Goal: Information Seeking & Learning: Check status

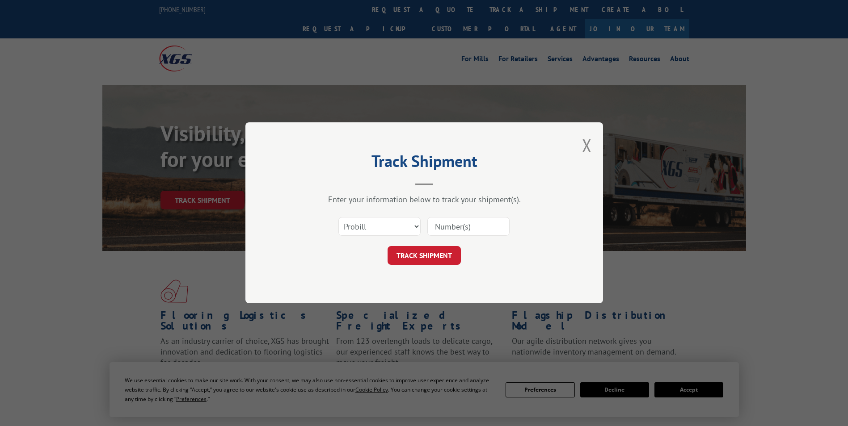
click at [446, 224] on input at bounding box center [468, 227] width 82 height 19
type input "5156816"
click at [430, 257] on button "TRACK SHIPMENT" at bounding box center [423, 256] width 73 height 19
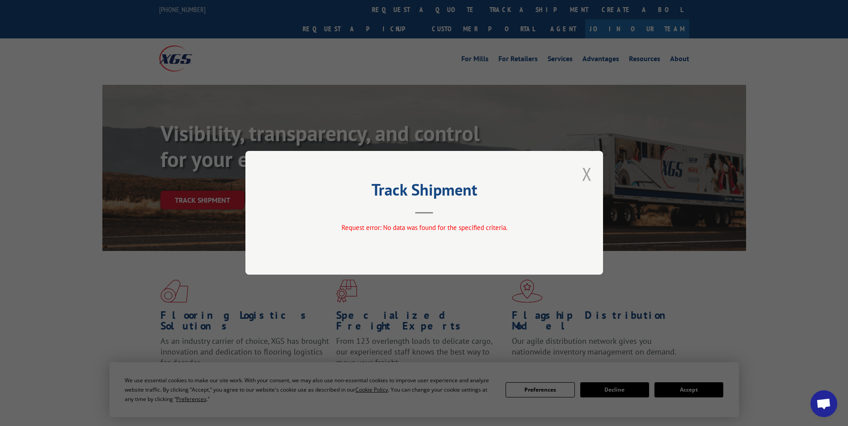
click at [589, 176] on button "Close modal" at bounding box center [587, 174] width 10 height 24
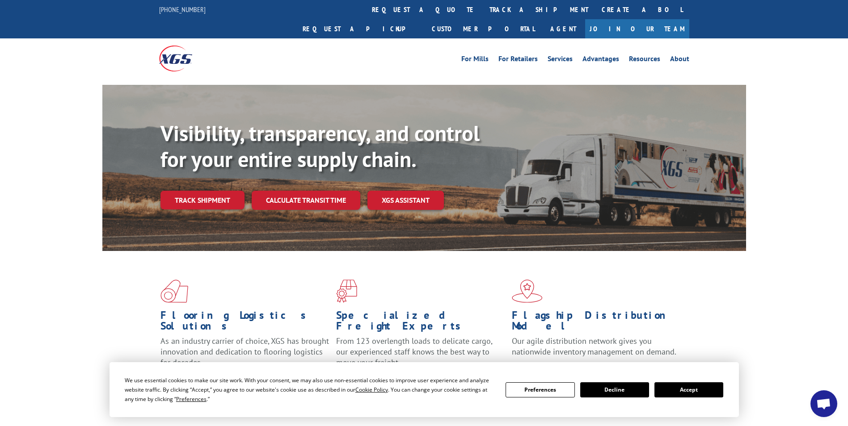
click at [483, 12] on link "track a shipment" at bounding box center [539, 9] width 112 height 19
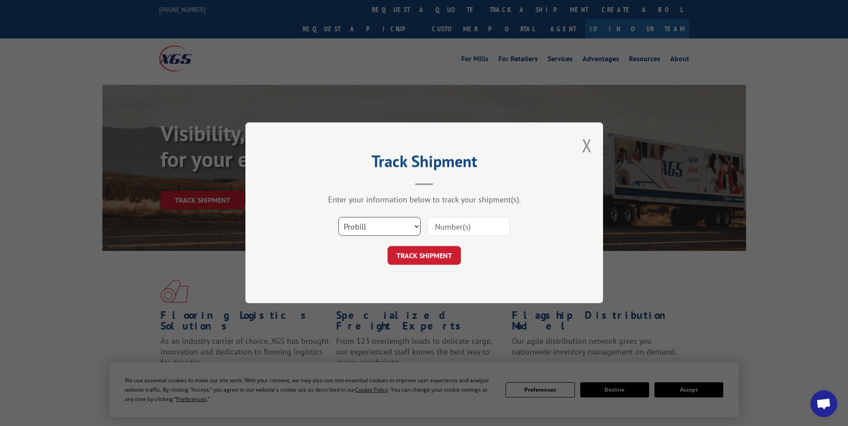
click at [413, 228] on select "Select category... Probill BOL PO" at bounding box center [379, 227] width 82 height 19
select select "bol"
click at [338, 218] on select "Select category... Probill BOL PO" at bounding box center [379, 227] width 82 height 19
click at [457, 223] on input at bounding box center [468, 227] width 82 height 19
type input "5156816"
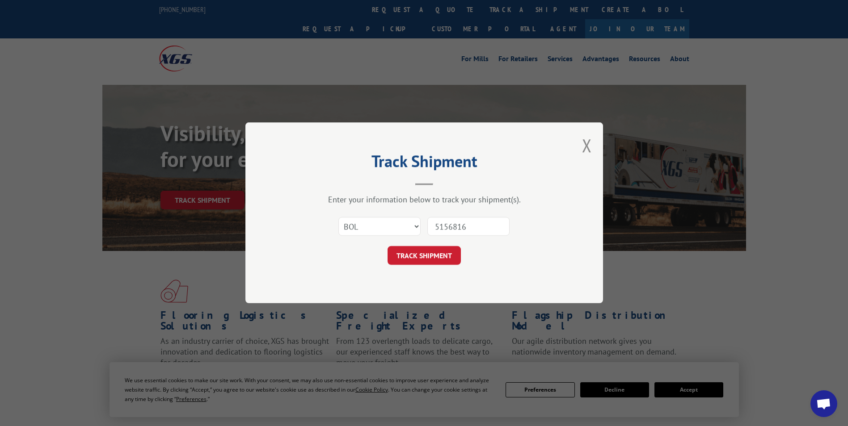
click at [422, 254] on button "TRACK SHIPMENT" at bounding box center [423, 256] width 73 height 19
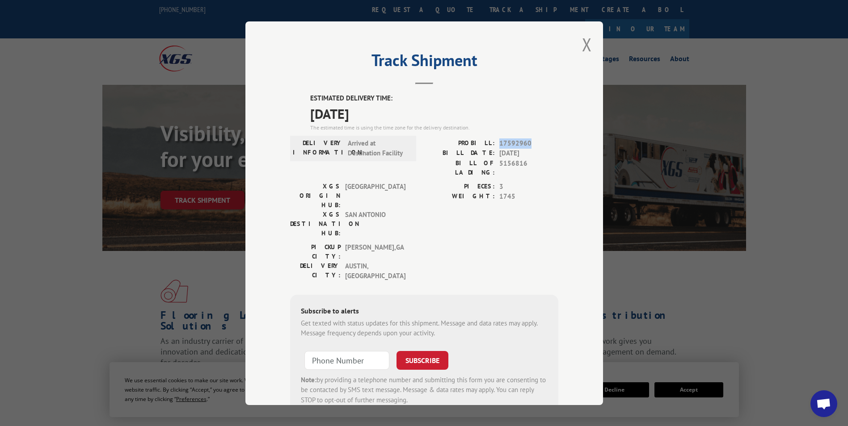
drag, startPoint x: 529, startPoint y: 143, endPoint x: 495, endPoint y: 144, distance: 33.5
click at [495, 144] on div "PROBILL: 17592960" at bounding box center [491, 143] width 134 height 10
copy span "17592960"
click at [584, 39] on button "Close modal" at bounding box center [587, 45] width 10 height 24
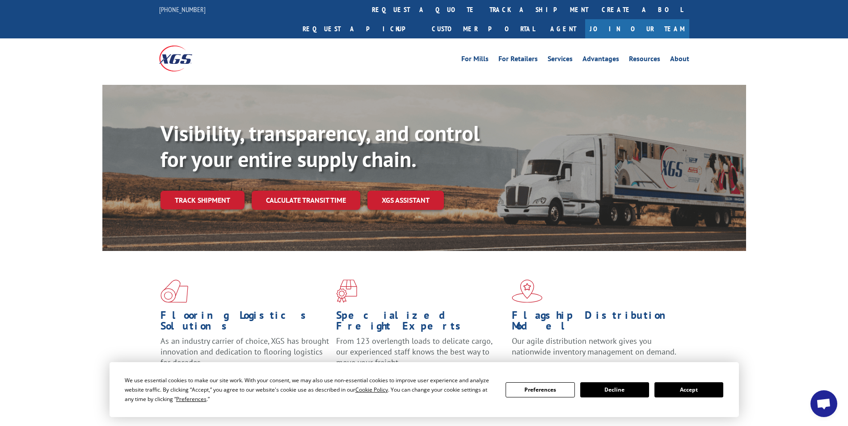
drag, startPoint x: 395, startPoint y: 9, endPoint x: 397, endPoint y: 15, distance: 6.0
click at [483, 9] on link "track a shipment" at bounding box center [539, 9] width 112 height 19
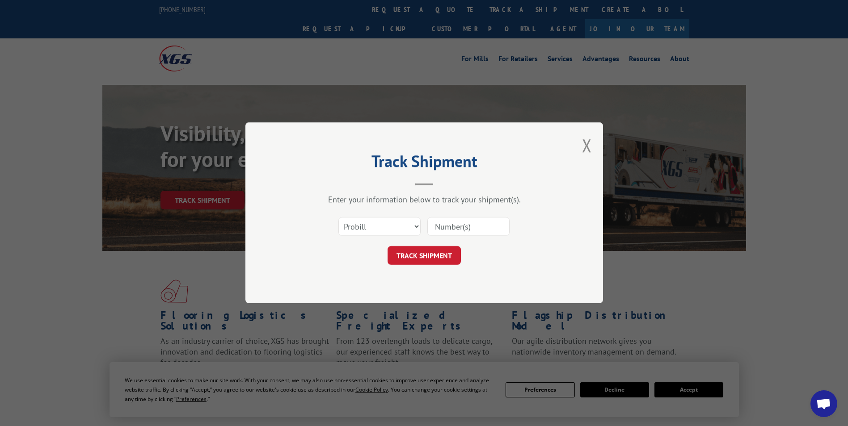
click at [460, 227] on input at bounding box center [468, 227] width 82 height 19
paste input "17592960"
type input "17592960"
click at [425, 258] on button "TRACK SHIPMENT" at bounding box center [423, 256] width 73 height 19
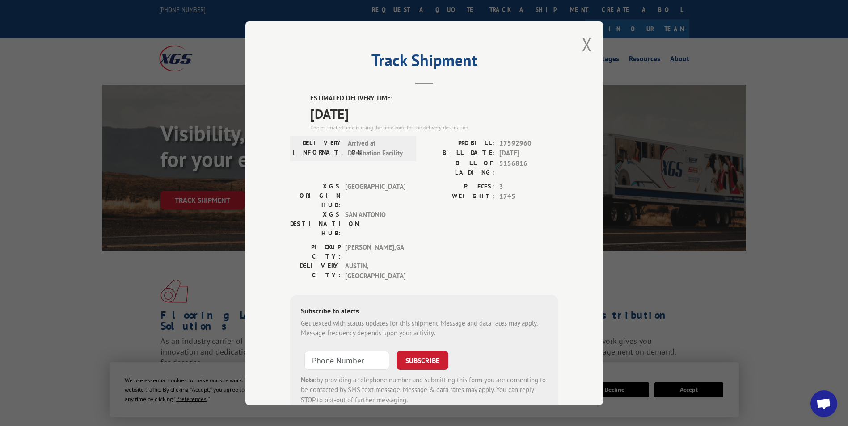
scroll to position [18, 0]
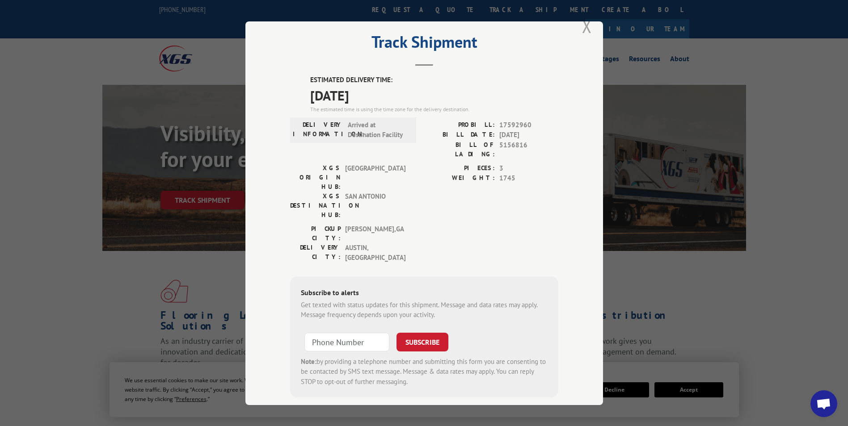
click at [582, 25] on button "Close modal" at bounding box center [587, 26] width 10 height 24
